Goal: Task Accomplishment & Management: Manage account settings

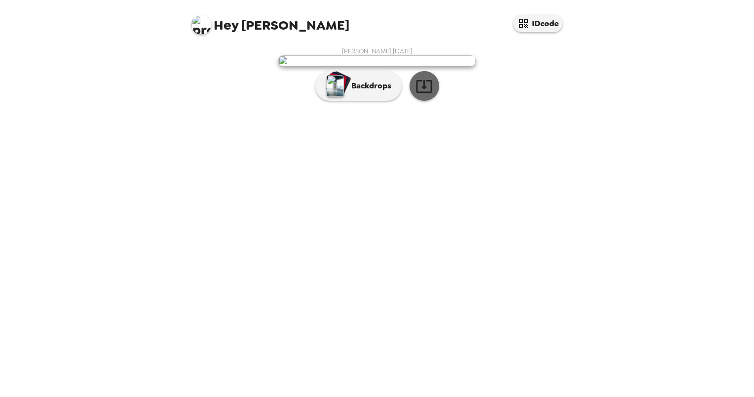
click at [429, 95] on icon "button" at bounding box center [424, 86] width 17 height 17
